Goal: Task Accomplishment & Management: Complete application form

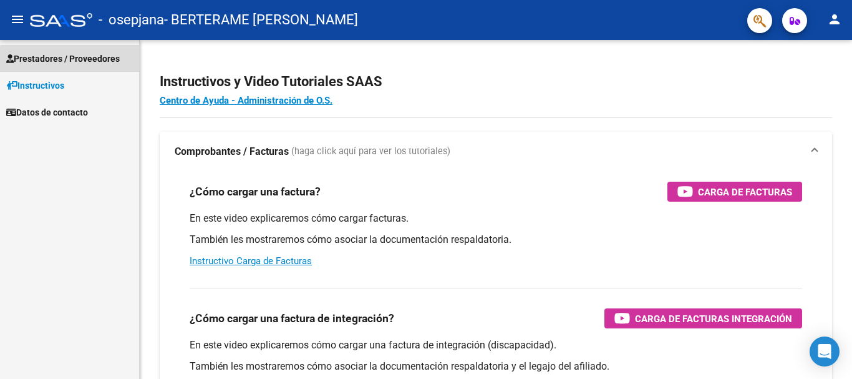
click at [82, 64] on span "Prestadores / Proveedores" at bounding box center [63, 59] width 114 height 14
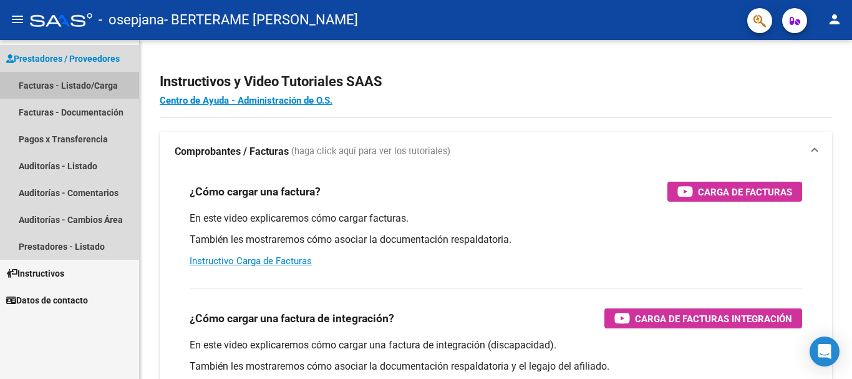
click at [92, 94] on link "Facturas - Listado/Carga" at bounding box center [69, 85] width 139 height 27
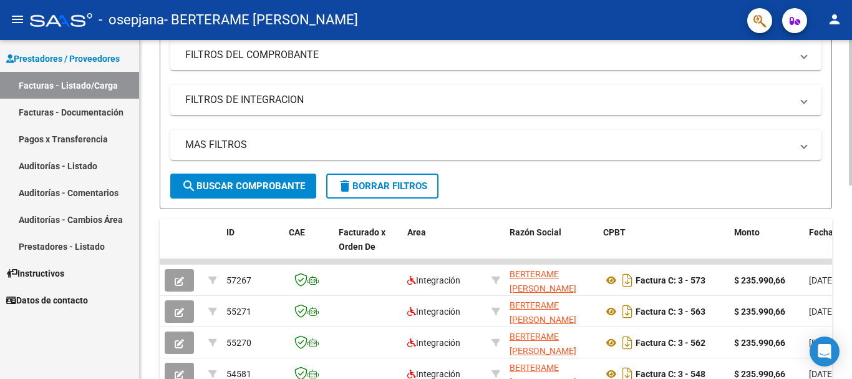
scroll to position [175, 0]
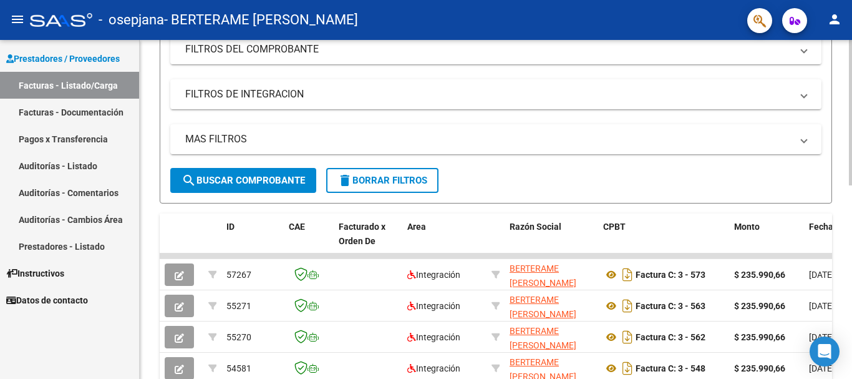
click at [851, 180] on div at bounding box center [850, 189] width 3 height 145
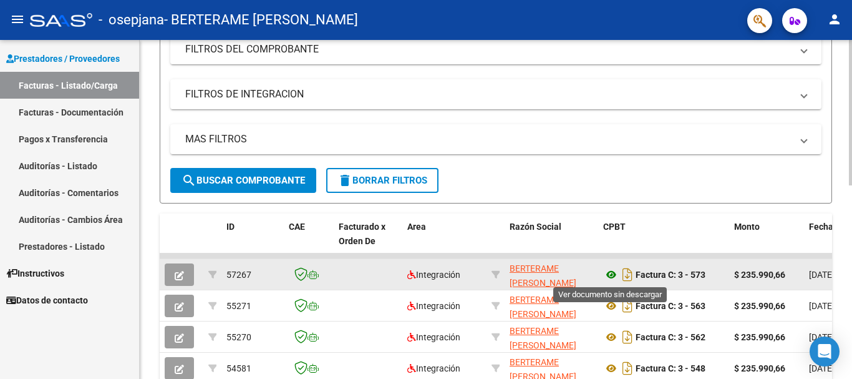
click at [612, 273] on icon at bounding box center [611, 274] width 16 height 15
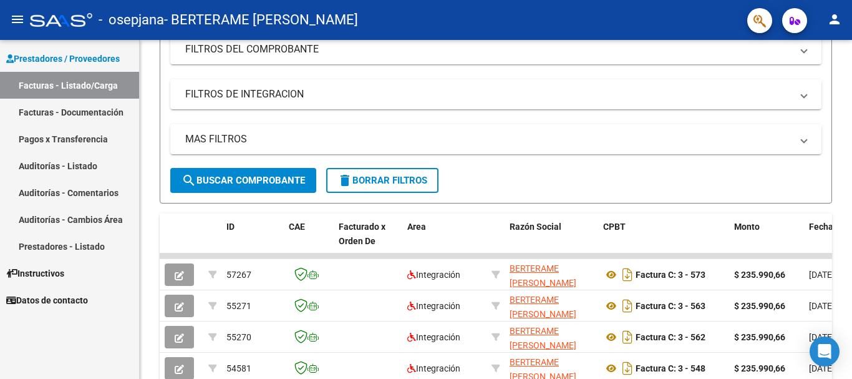
click at [105, 109] on link "Facturas - Documentación" at bounding box center [69, 112] width 139 height 27
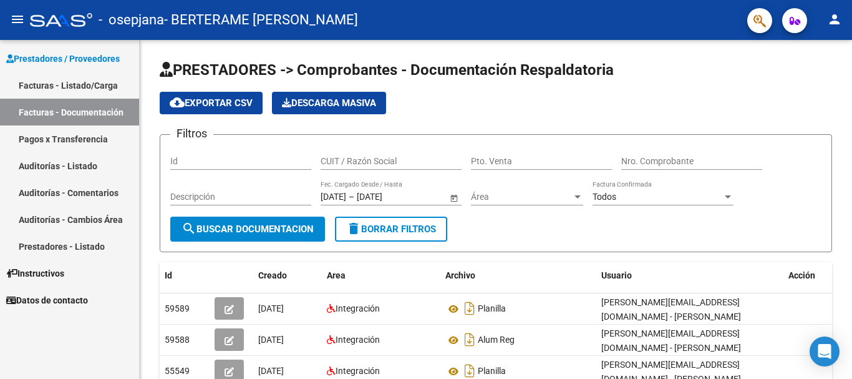
click at [90, 82] on link "Facturas - Listado/Carga" at bounding box center [69, 85] width 139 height 27
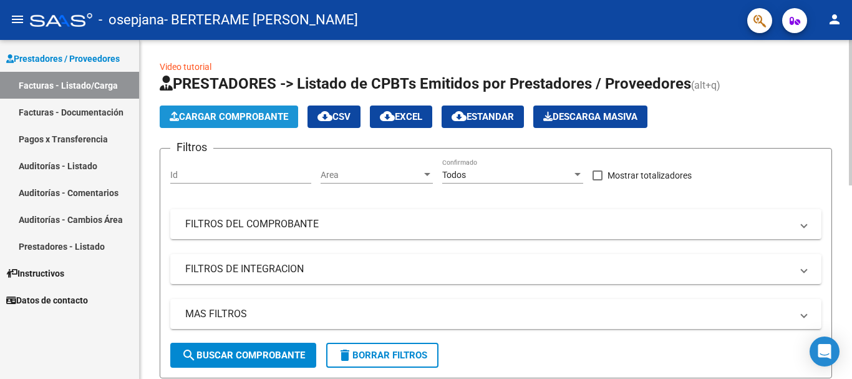
click at [207, 118] on span "Cargar Comprobante" at bounding box center [229, 116] width 118 height 11
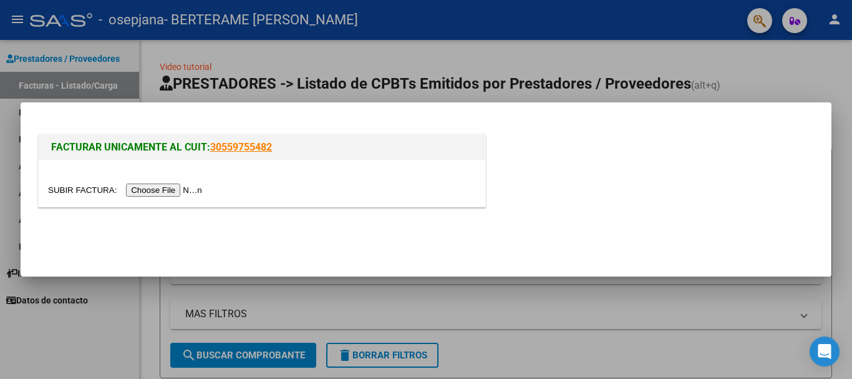
click at [182, 190] on input "file" at bounding box center [127, 189] width 158 height 13
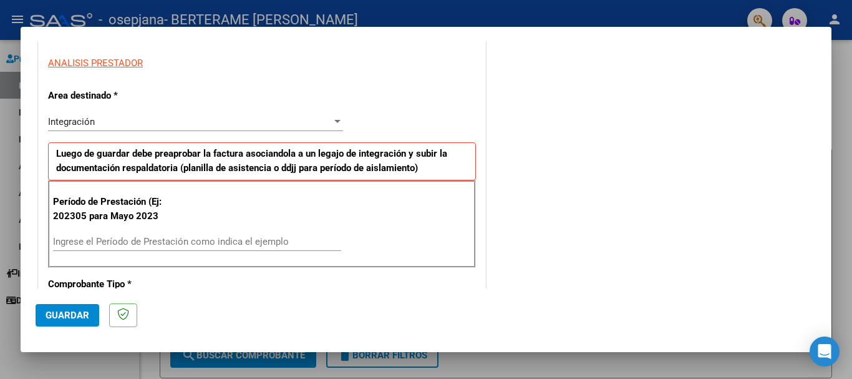
scroll to position [257, 0]
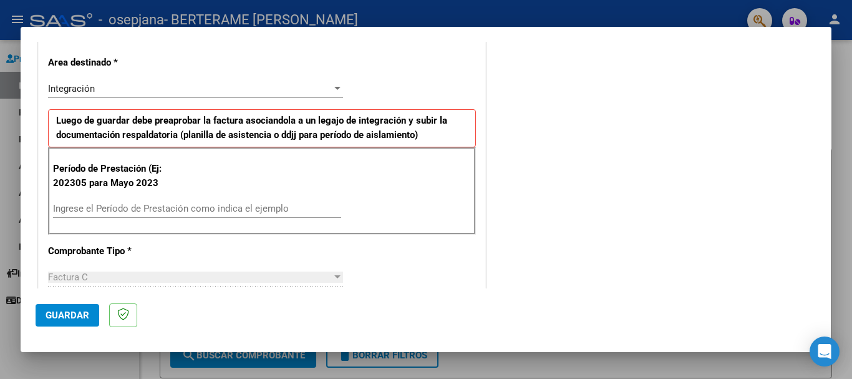
click at [242, 213] on input "Ingrese el Período de Prestación como indica el ejemplo" at bounding box center [197, 208] width 288 height 11
type input "202507"
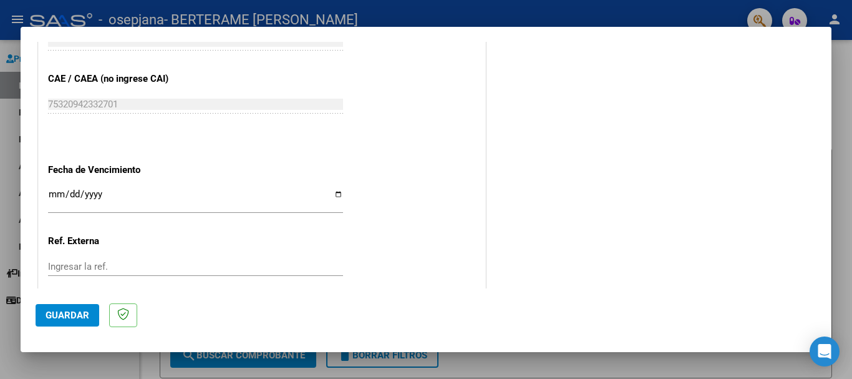
scroll to position [759, 0]
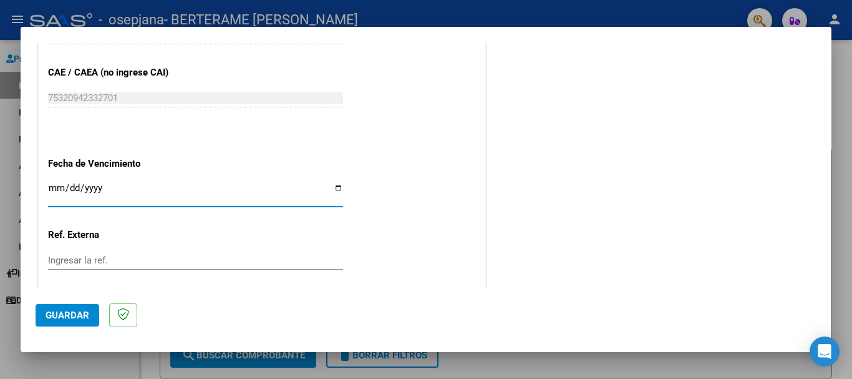
click at [337, 193] on input "Ingresar la fecha" at bounding box center [195, 193] width 295 height 20
click at [337, 188] on input "Ingresar la fecha" at bounding box center [195, 193] width 295 height 20
type input "[DATE]"
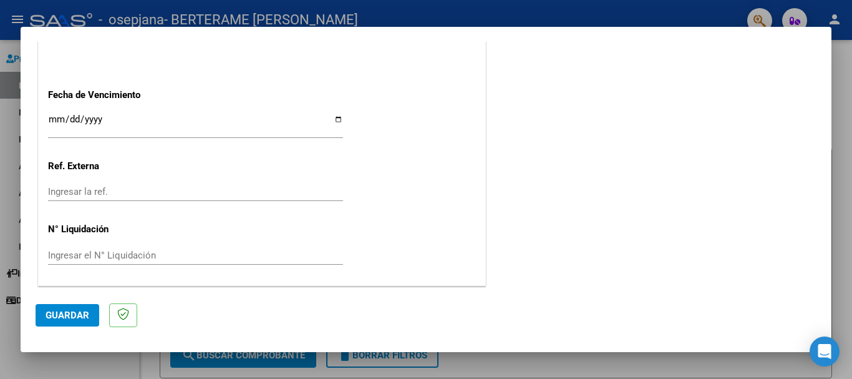
click at [57, 309] on span "Guardar" at bounding box center [68, 314] width 44 height 11
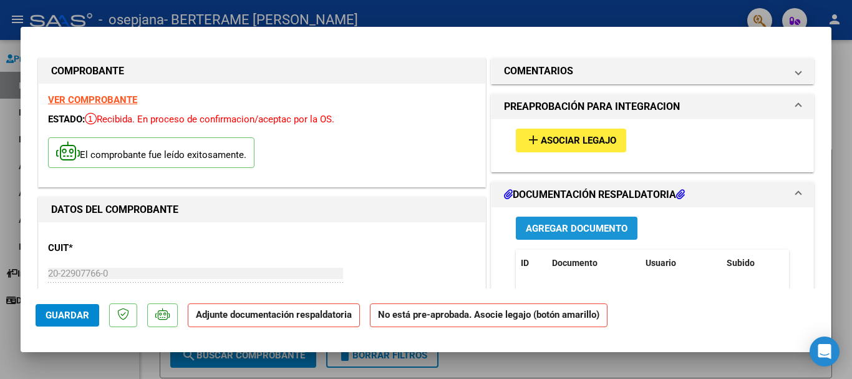
click at [534, 225] on span "Agregar Documento" at bounding box center [577, 228] width 102 height 11
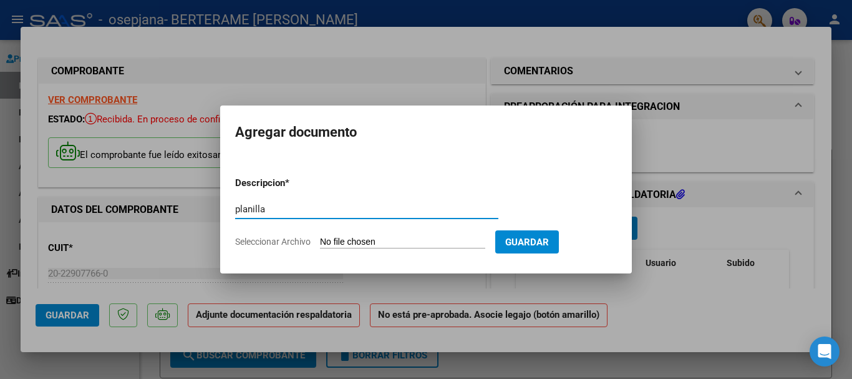
type input "planilla"
click at [474, 235] on form "Descripcion * planilla Escriba aquí una descripcion Seleccionar Archivo Guardar" at bounding box center [426, 212] width 382 height 91
click at [393, 244] on input "Seleccionar Archivo" at bounding box center [402, 242] width 165 height 12
type input "C:\fakepath\WhatsApp Image [DATE] 23.55.32.jpeg"
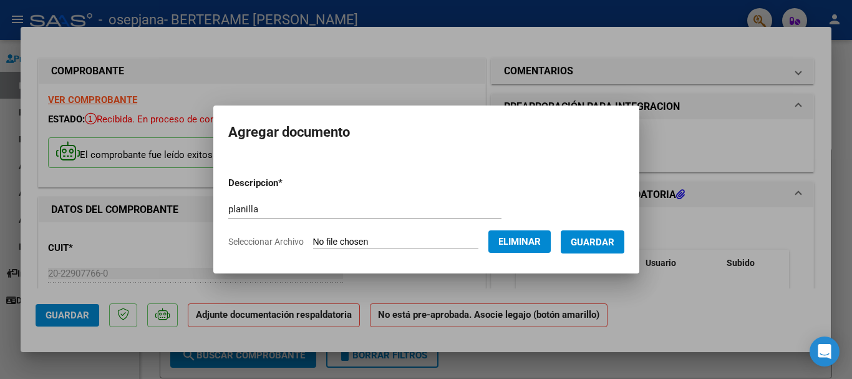
click at [614, 246] on span "Guardar" at bounding box center [593, 241] width 44 height 11
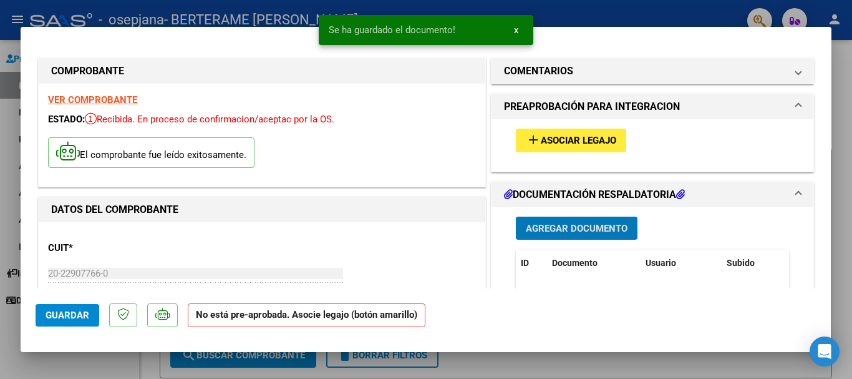
click at [602, 228] on span "Agregar Documento" at bounding box center [577, 228] width 102 height 11
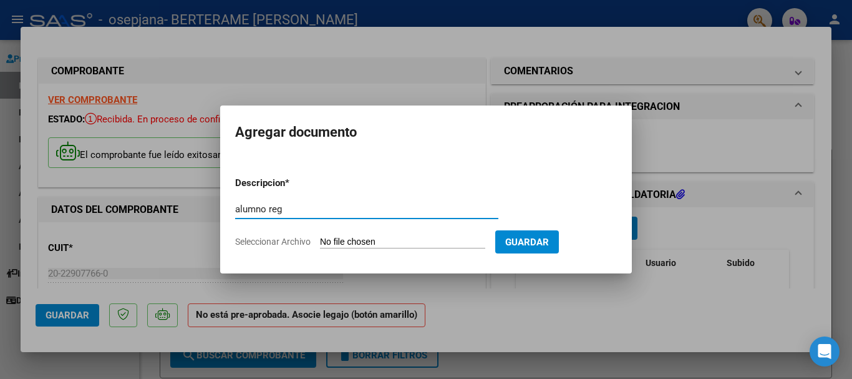
type input "alumno reg"
click at [448, 235] on form "Descripcion * alumno reg Escriba aquí una descripcion Seleccionar Archivo Guard…" at bounding box center [426, 212] width 382 height 91
click at [419, 241] on input "Seleccionar Archivo" at bounding box center [402, 242] width 165 height 12
type input "C:\fakepath\WhatsApp Image [DATE] 23.55.22.jpeg"
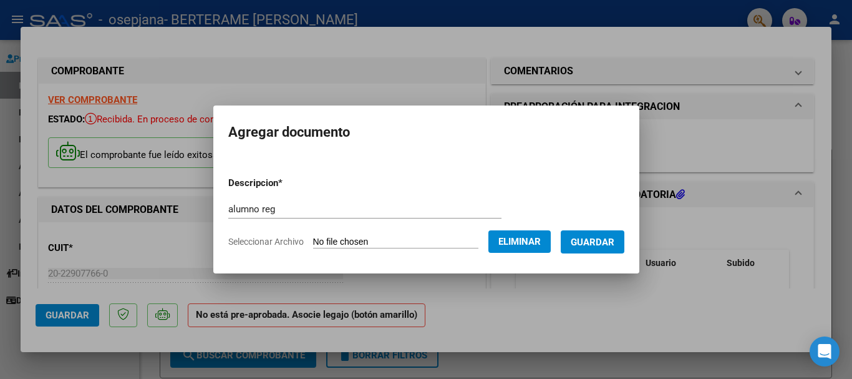
click at [602, 239] on span "Guardar" at bounding box center [593, 241] width 44 height 11
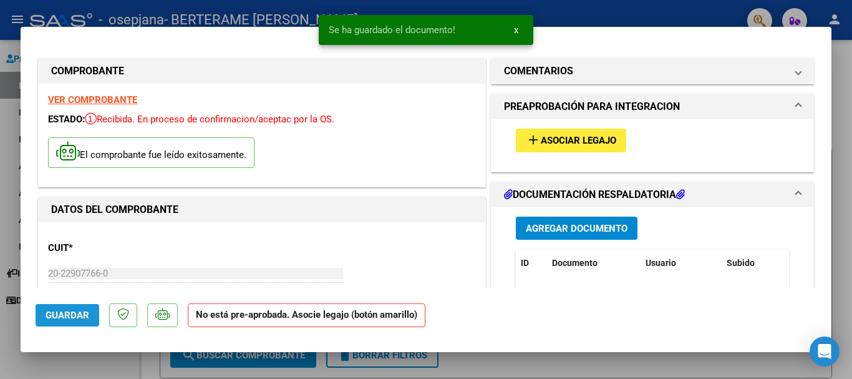
click at [74, 315] on span "Guardar" at bounding box center [68, 314] width 44 height 11
